Goal: Task Accomplishment & Management: Manage account settings

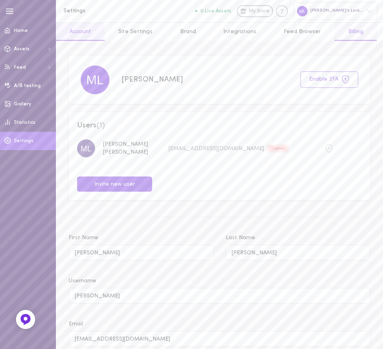
click at [338, 26] on link "Billing" at bounding box center [356, 32] width 42 height 18
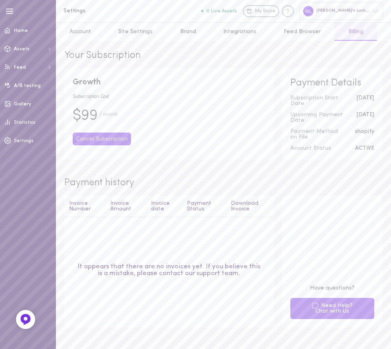
click at [105, 137] on button "Cancel Subscription" at bounding box center [102, 139] width 58 height 13
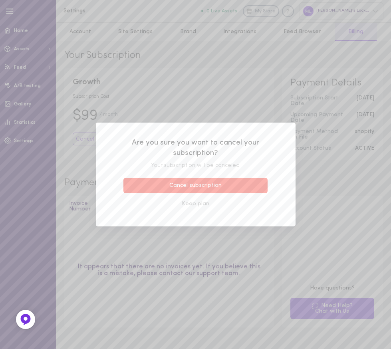
click at [153, 180] on button "Cancel subscription" at bounding box center [196, 186] width 145 height 16
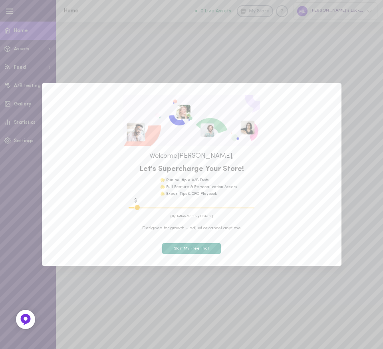
type input "1100"
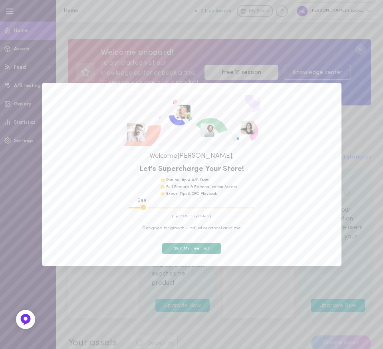
click at [41, 40] on div "Welcome [PERSON_NAME] , Let's Supercharge Your Store! 🌟 Run multiple A/B Tests …" at bounding box center [191, 174] width 383 height 349
click at [100, 37] on div "Welcome [PERSON_NAME] , Let's Supercharge Your Store! 🌟 Run multiple A/B Tests …" at bounding box center [191, 174] width 383 height 349
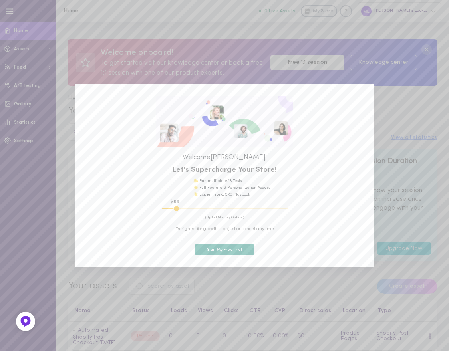
click at [383, 103] on div "Welcome [PERSON_NAME] , Let's Supercharge Your Store! 🌟 Run multiple A/B Tests …" at bounding box center [224, 175] width 449 height 351
